Goal: Information Seeking & Learning: Learn about a topic

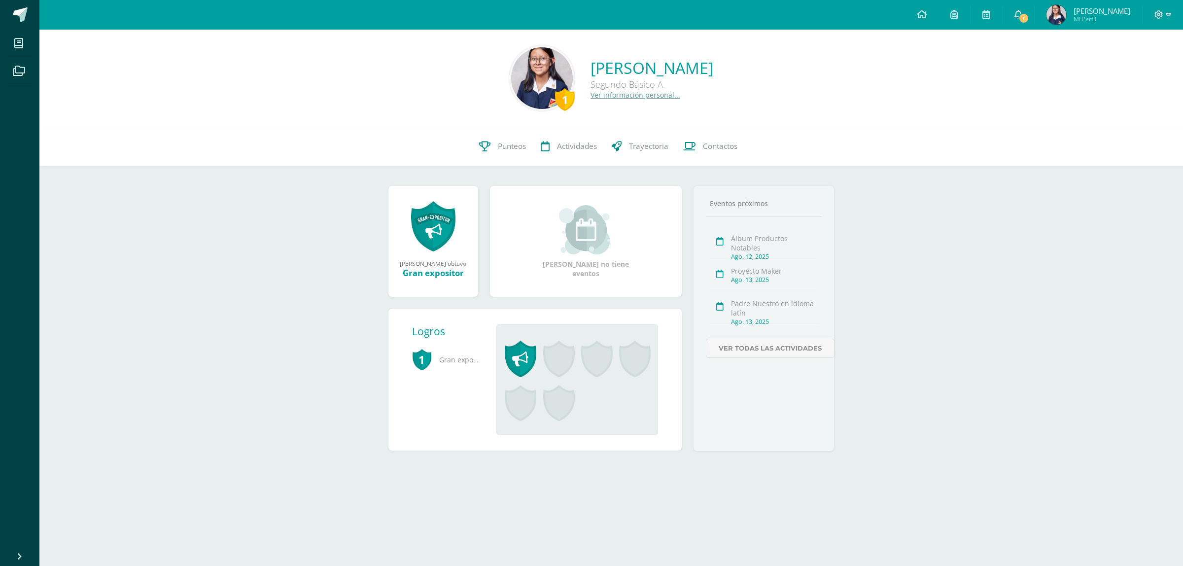
click at [1030, 16] on span "1" at bounding box center [1024, 18] width 11 height 11
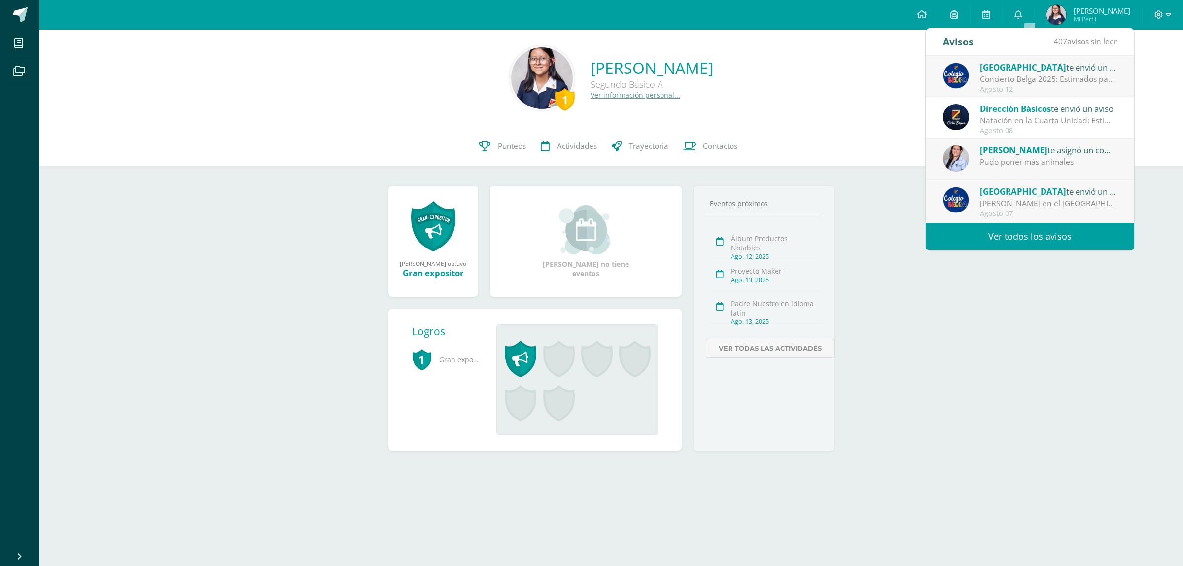
click at [1047, 79] on div "Concierto Belga 2025: Estimados padres y madres de familia: Les saludamos cordi…" at bounding box center [1048, 78] width 137 height 11
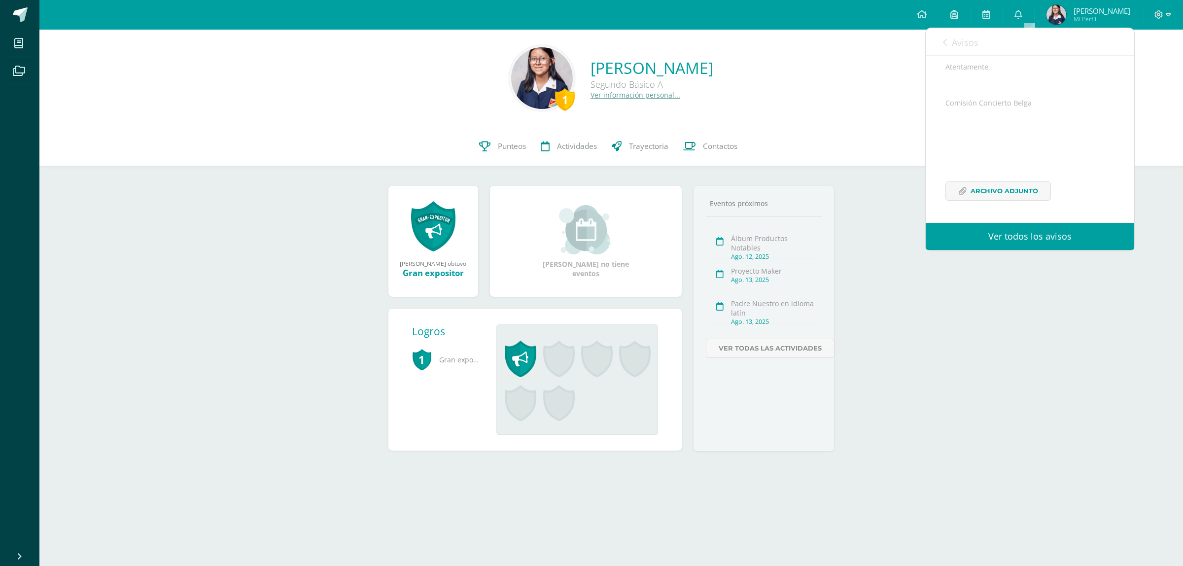
scroll to position [269, 0]
click at [999, 188] on span "Archivo Adjunto" at bounding box center [1005, 191] width 68 height 18
click at [947, 292] on div "1 [PERSON_NAME] Segundo Básico A Ver información personal... 1 [PERSON_NAME] 20…" at bounding box center [611, 256] width 1144 height 453
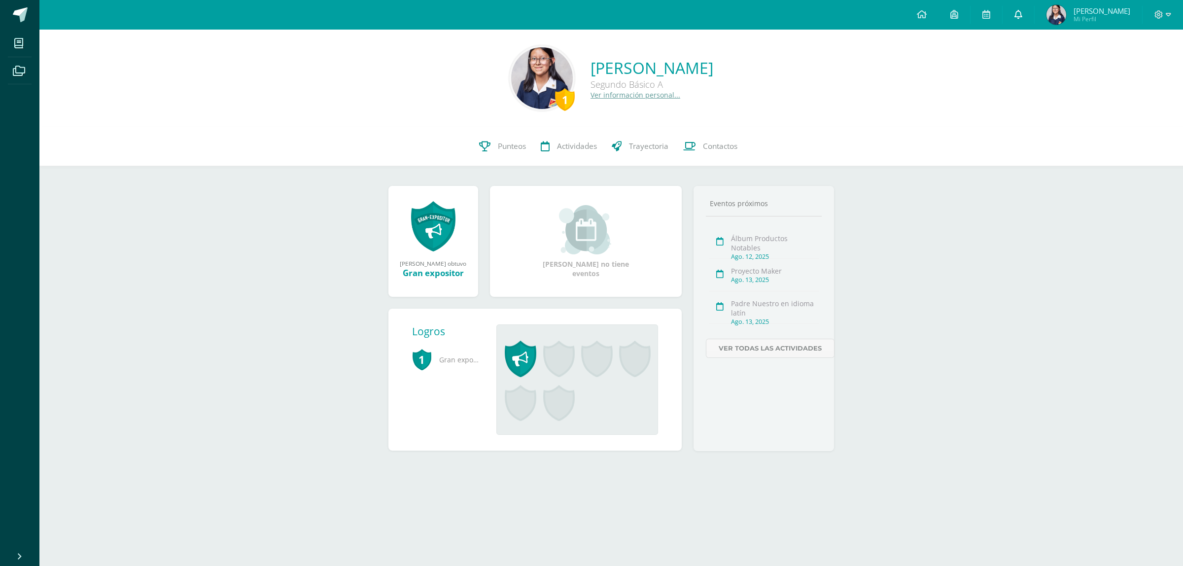
click at [1035, 18] on link "0" at bounding box center [1019, 15] width 32 height 30
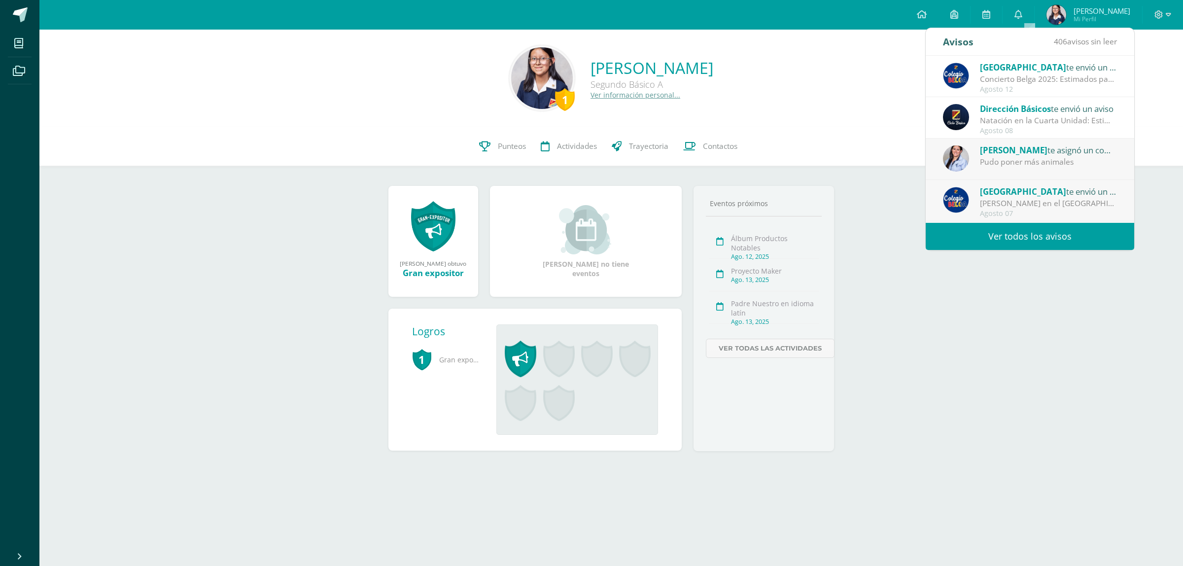
click at [1028, 130] on div "Agosto 08" at bounding box center [1048, 131] width 137 height 8
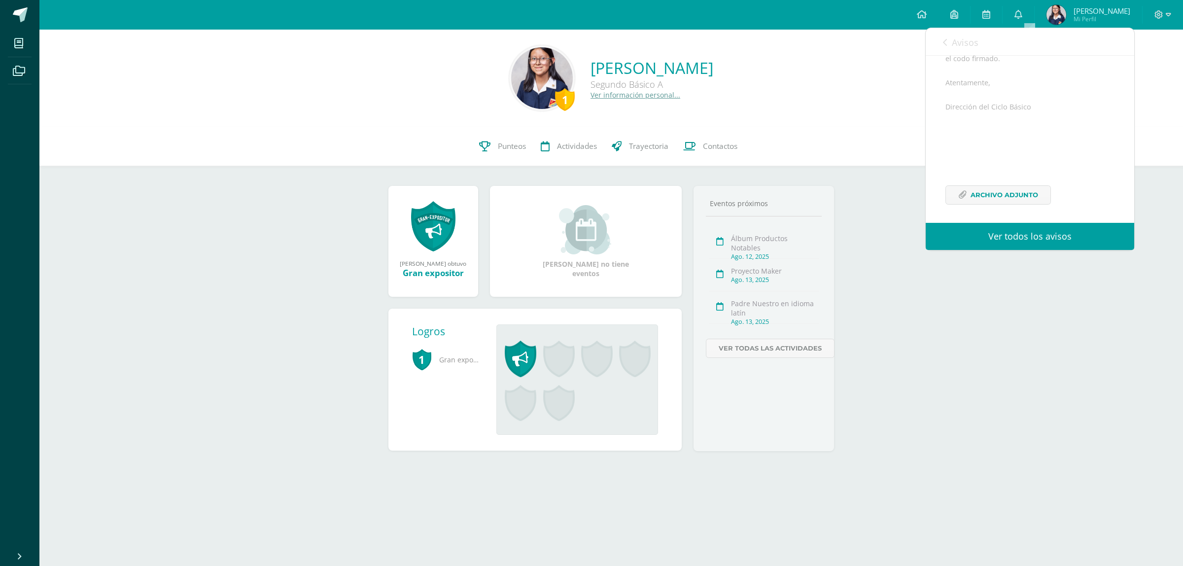
scroll to position [233, 0]
click at [995, 189] on span "Archivo Adjunto" at bounding box center [1005, 191] width 68 height 18
click at [1034, 13] on link "0" at bounding box center [1019, 15] width 32 height 30
click at [1034, 14] on link "0" at bounding box center [1019, 15] width 32 height 30
click at [992, 317] on div "1 [PERSON_NAME] Segundo Básico A Ver información personal... 1 [PERSON_NAME] 20…" at bounding box center [611, 256] width 1144 height 453
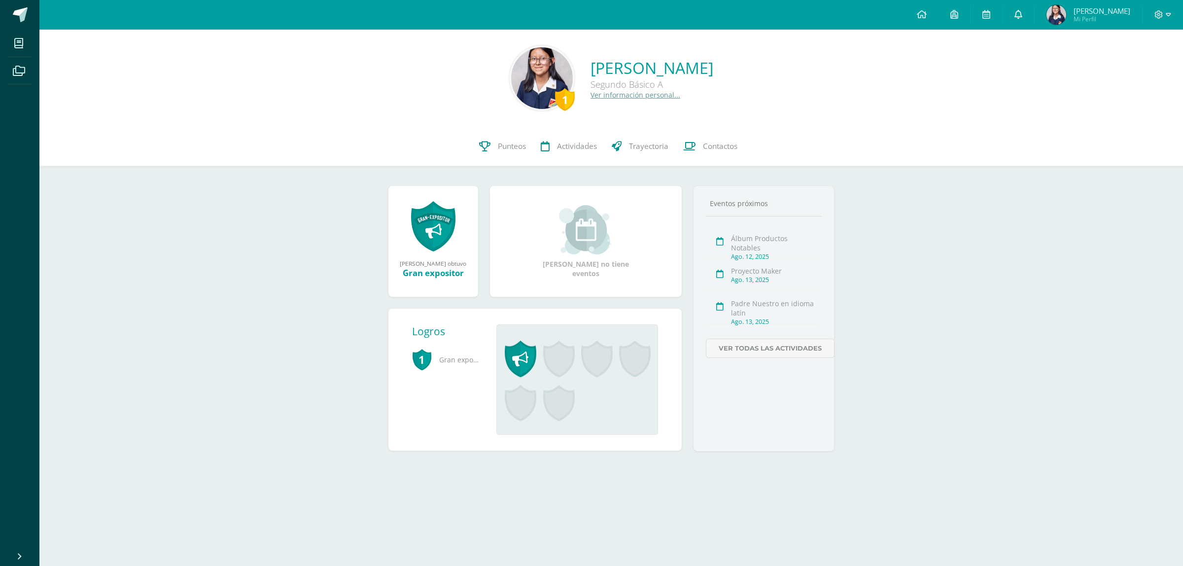
click at [1035, 24] on link "0" at bounding box center [1019, 15] width 32 height 30
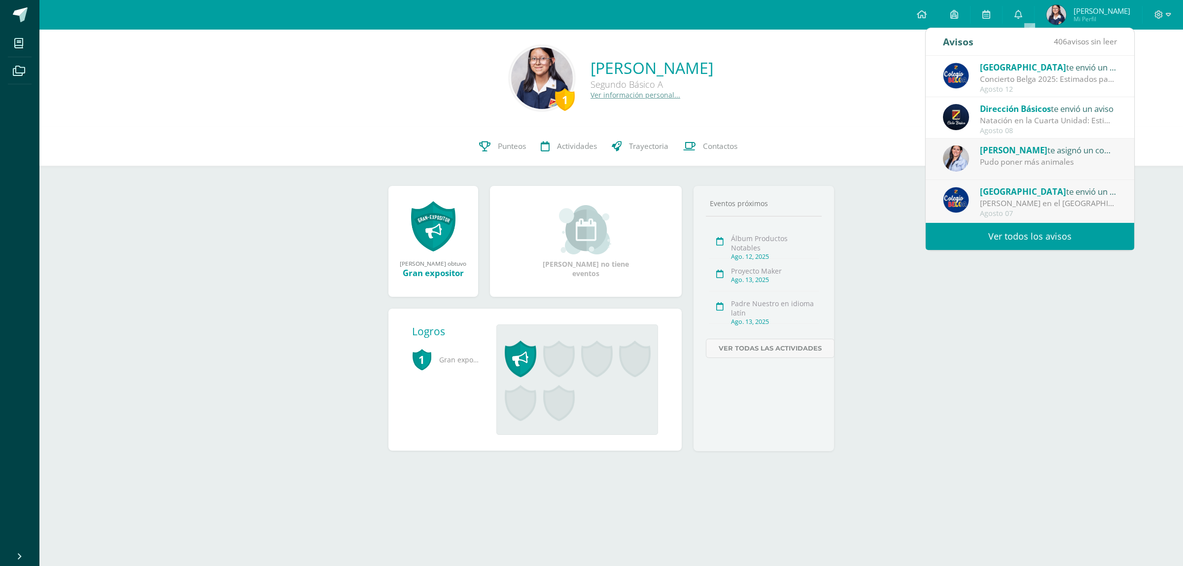
click at [1000, 166] on div "Pudo poner más animales" at bounding box center [1048, 161] width 137 height 11
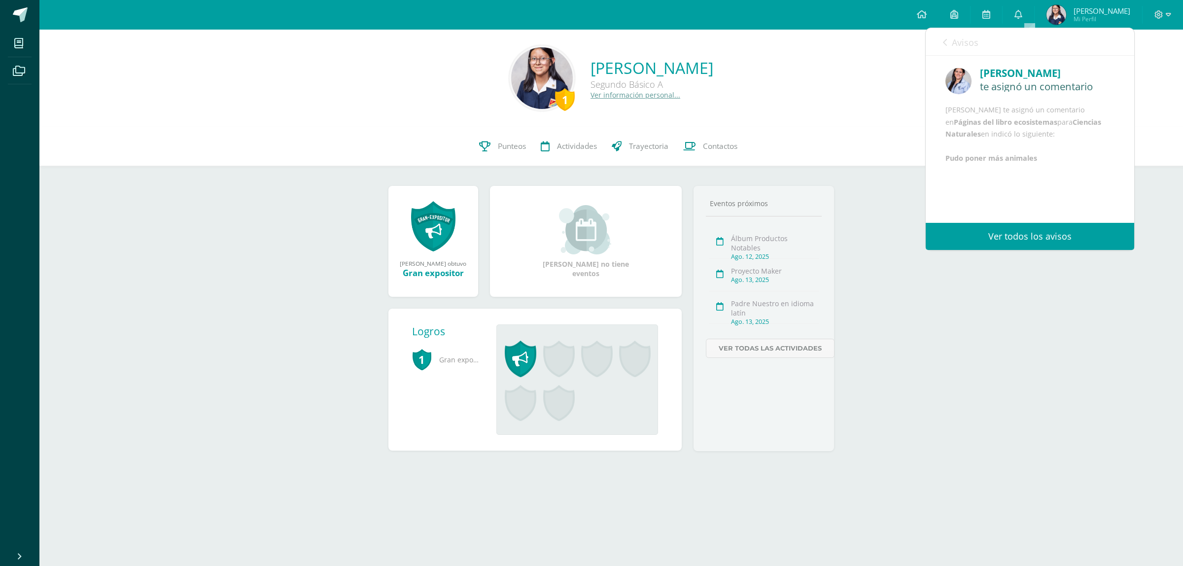
scroll to position [28, 0]
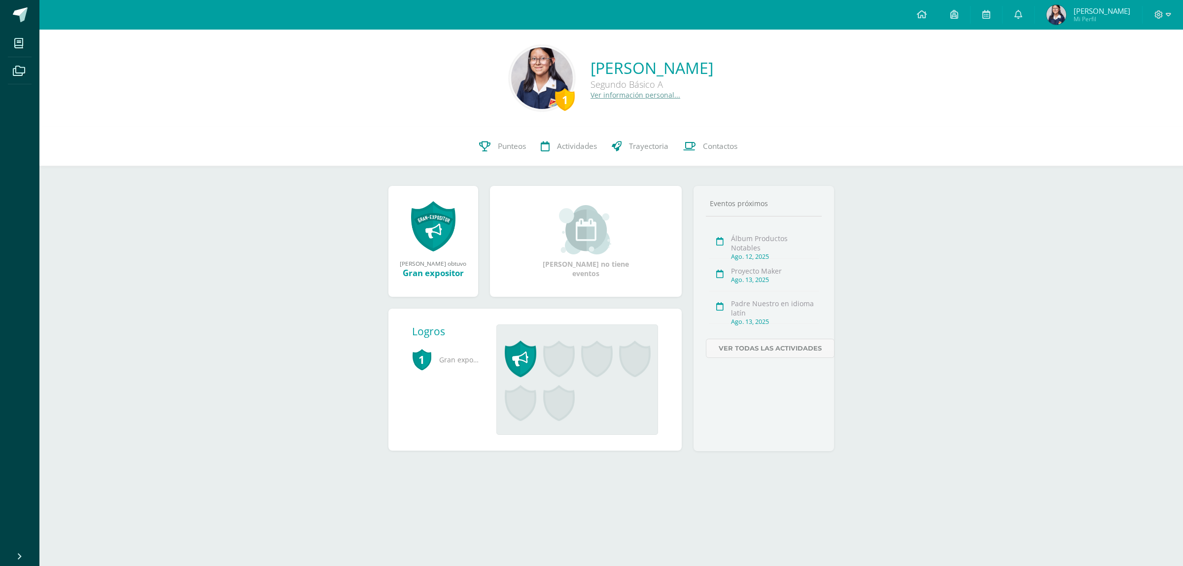
click at [980, 259] on div "1 [PERSON_NAME] Segundo Básico A Ver información personal... 1 [PERSON_NAME] 20…" at bounding box center [611, 256] width 1144 height 453
click at [1067, 11] on img at bounding box center [1057, 15] width 20 height 20
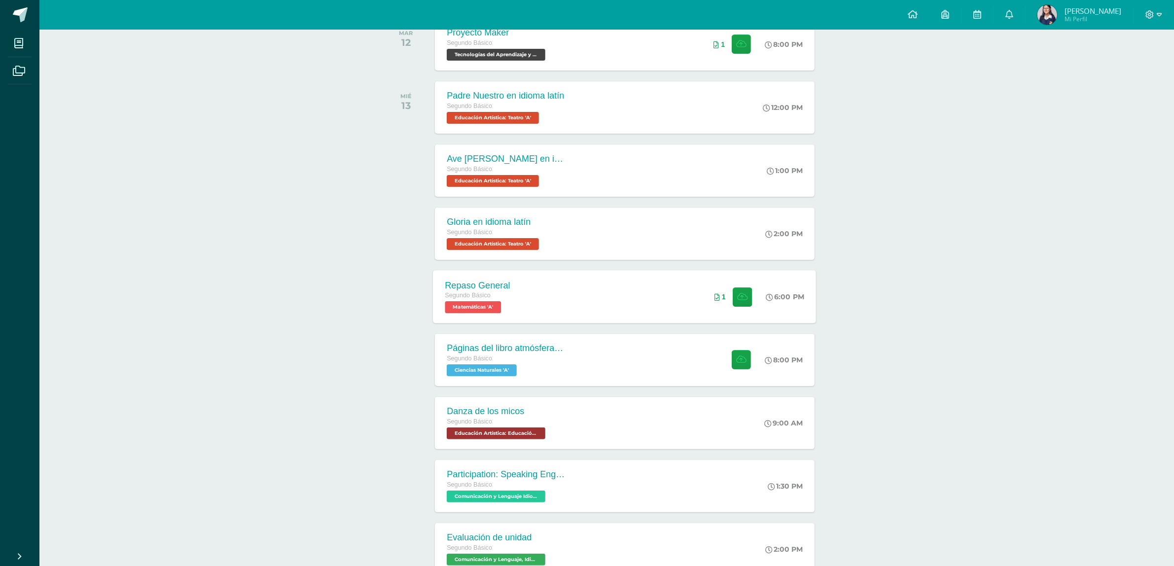
scroll to position [181, 0]
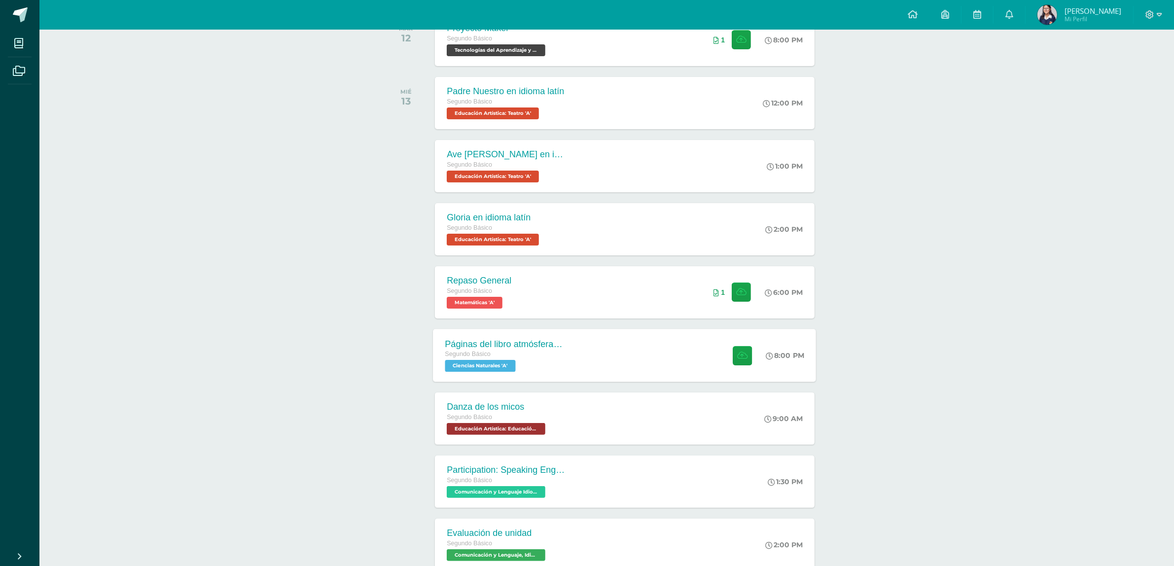
click at [624, 343] on div "Páginas del libro atmósfera y equilibrio ecológico Segundo Básico Ciencias Natu…" at bounding box center [624, 355] width 383 height 53
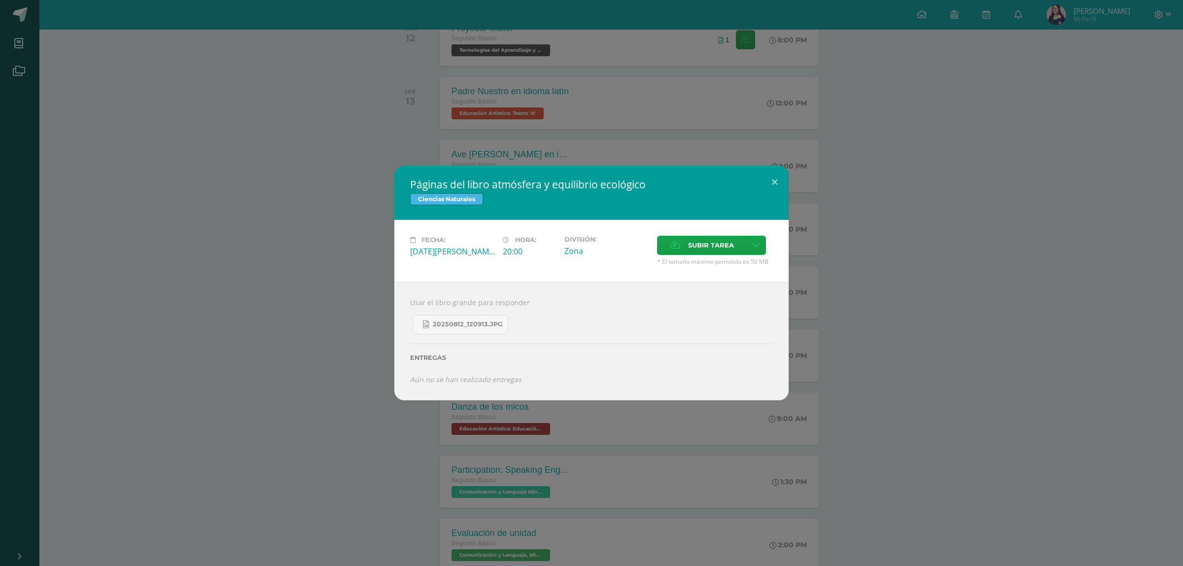
click at [320, 371] on div "Páginas del libro atmósfera y equilibrio ecológico Ciencias Naturales Fecha: [D…" at bounding box center [592, 283] width 1176 height 235
